Goal: Information Seeking & Learning: Find specific fact

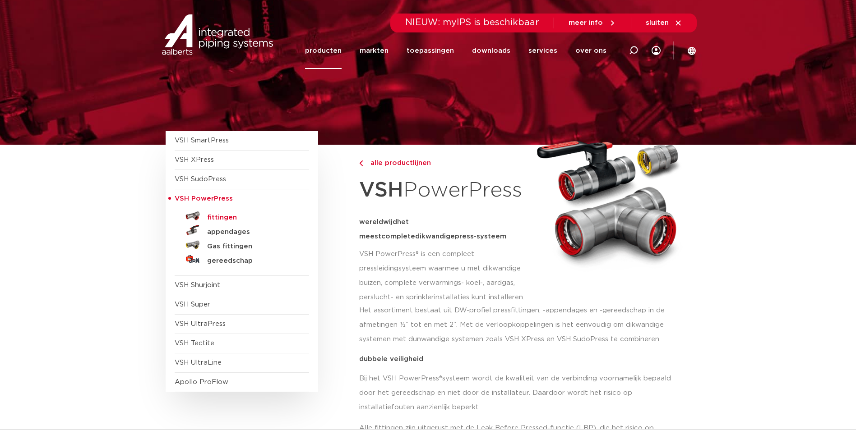
click at [229, 217] on h5 "fittingen" at bounding box center [251, 218] width 89 height 8
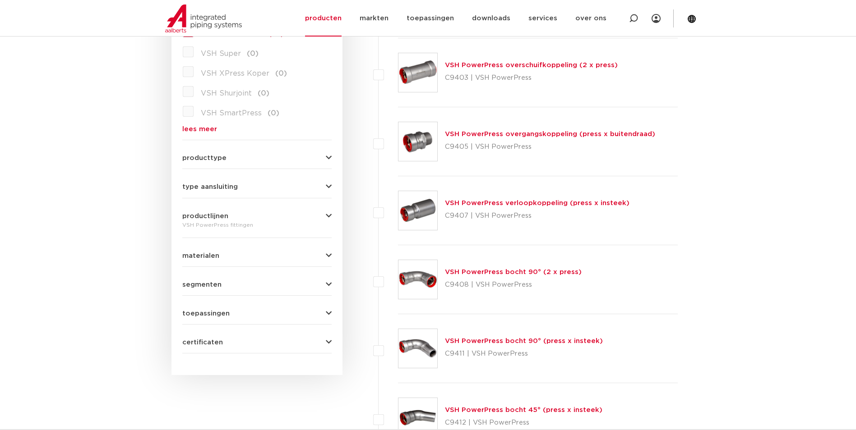
scroll to position [361, 0]
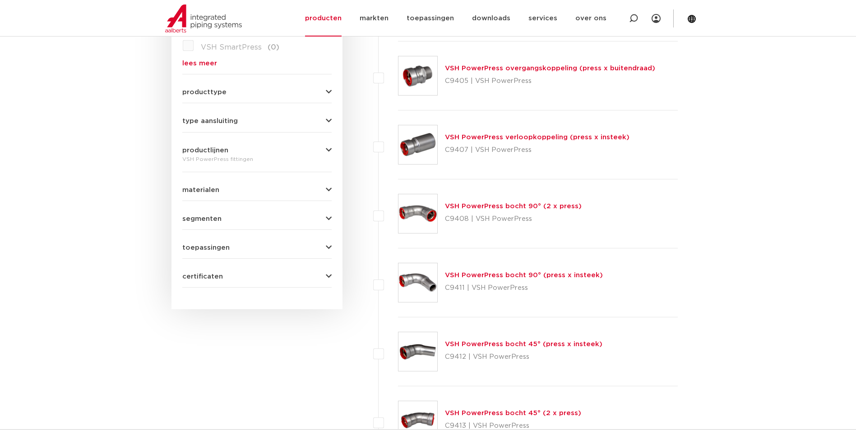
click at [478, 136] on link "VSH PowerPress verloopkoppeling (press x insteek)" at bounding box center [537, 137] width 185 height 7
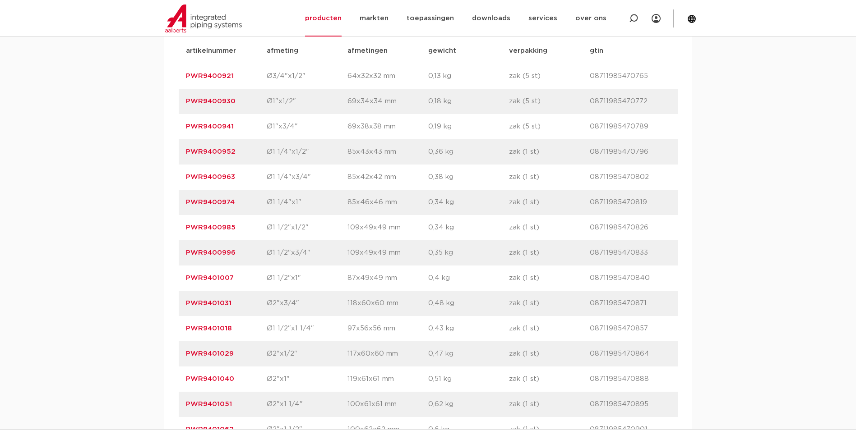
scroll to position [632, 0]
drag, startPoint x: 244, startPoint y: 176, endPoint x: 177, endPoint y: 176, distance: 66.3
click at [177, 176] on div "artikelnummer afmeting [GEOGRAPHIC_DATA] gewicht verpakking gtin artikelnummer …" at bounding box center [428, 239] width 528 height 419
copy link "PWR9400963"
